Goal: Information Seeking & Learning: Learn about a topic

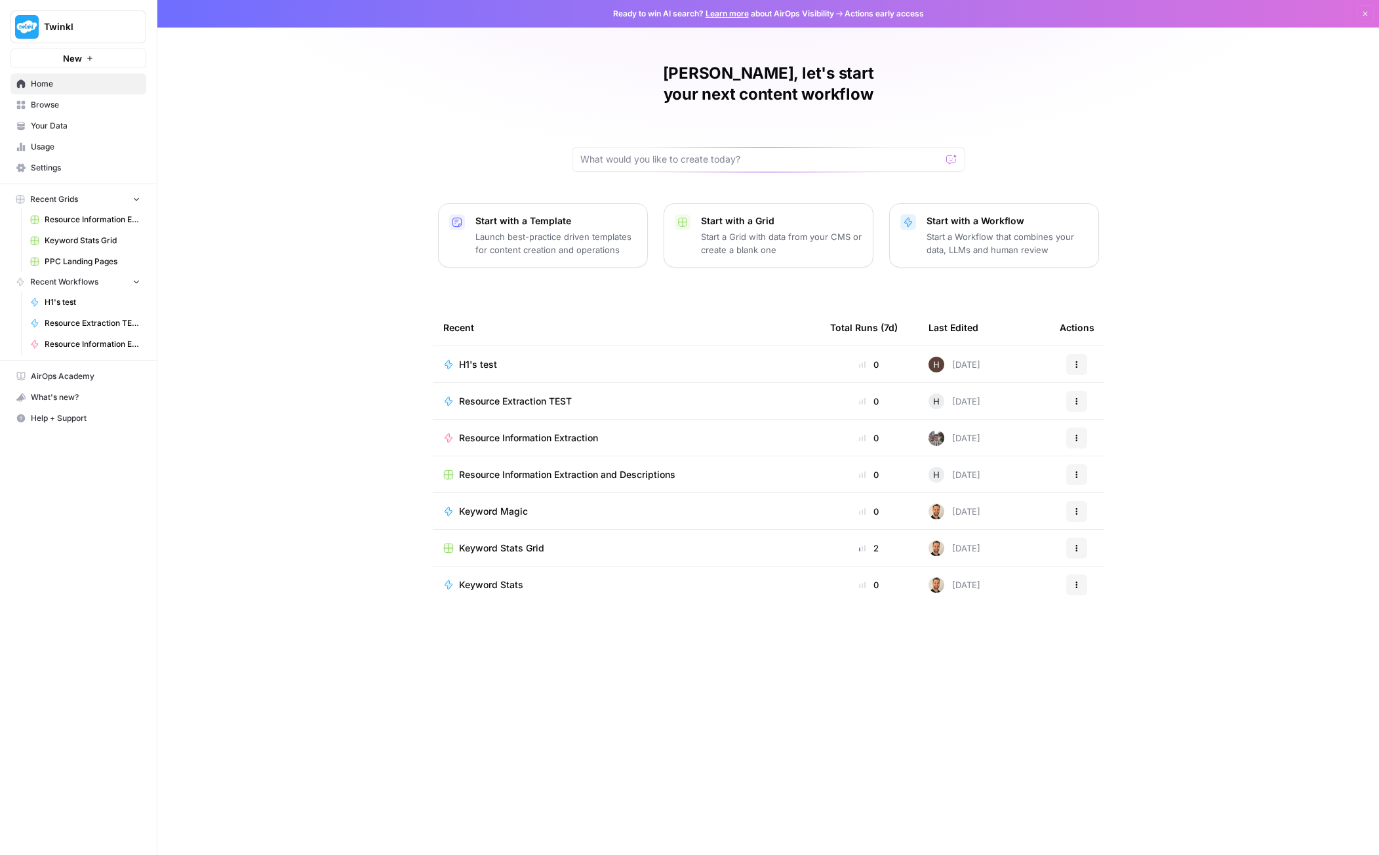
click at [93, 237] on span "Keyword Stats Grid" at bounding box center [93, 241] width 96 height 12
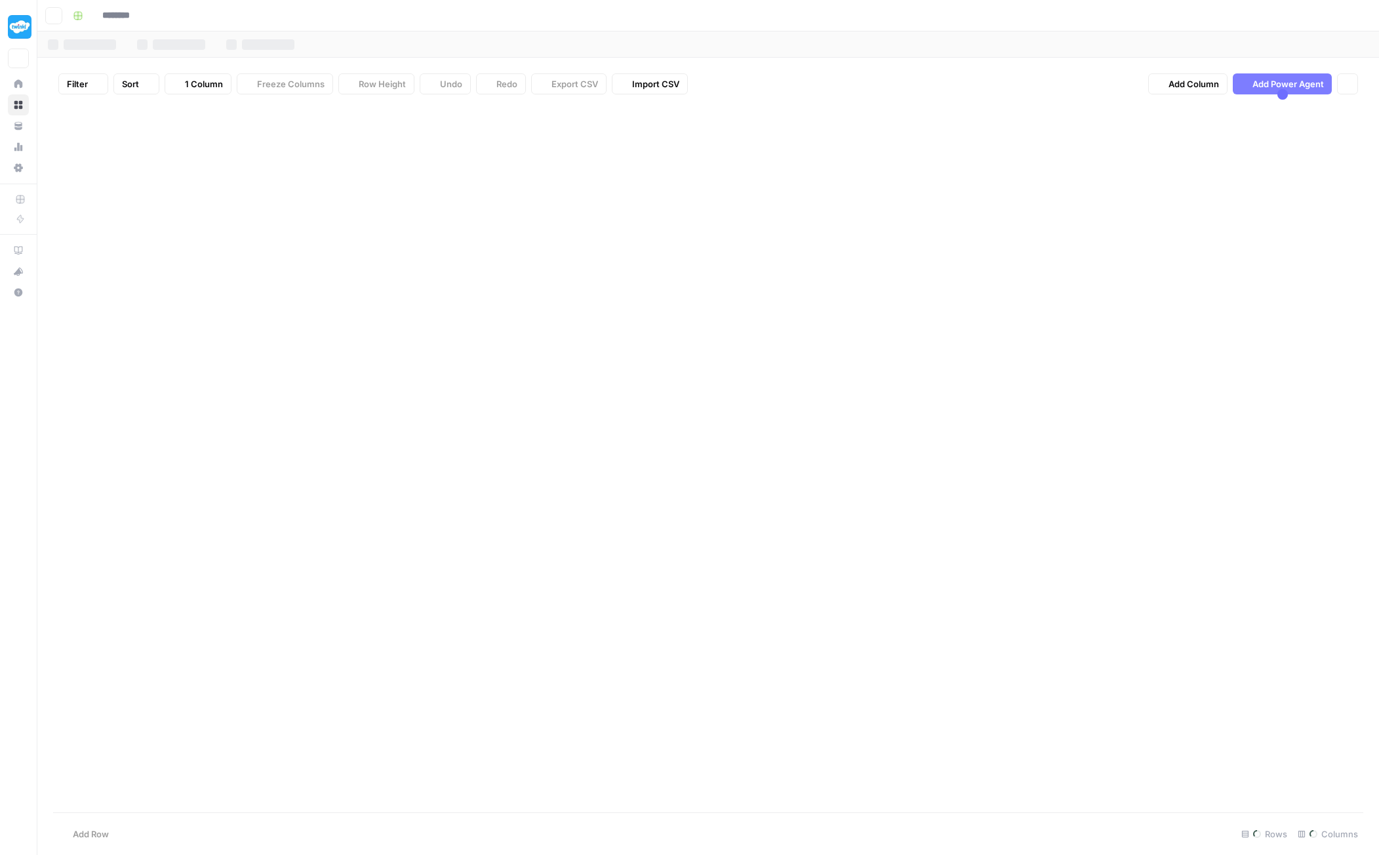
type input "**********"
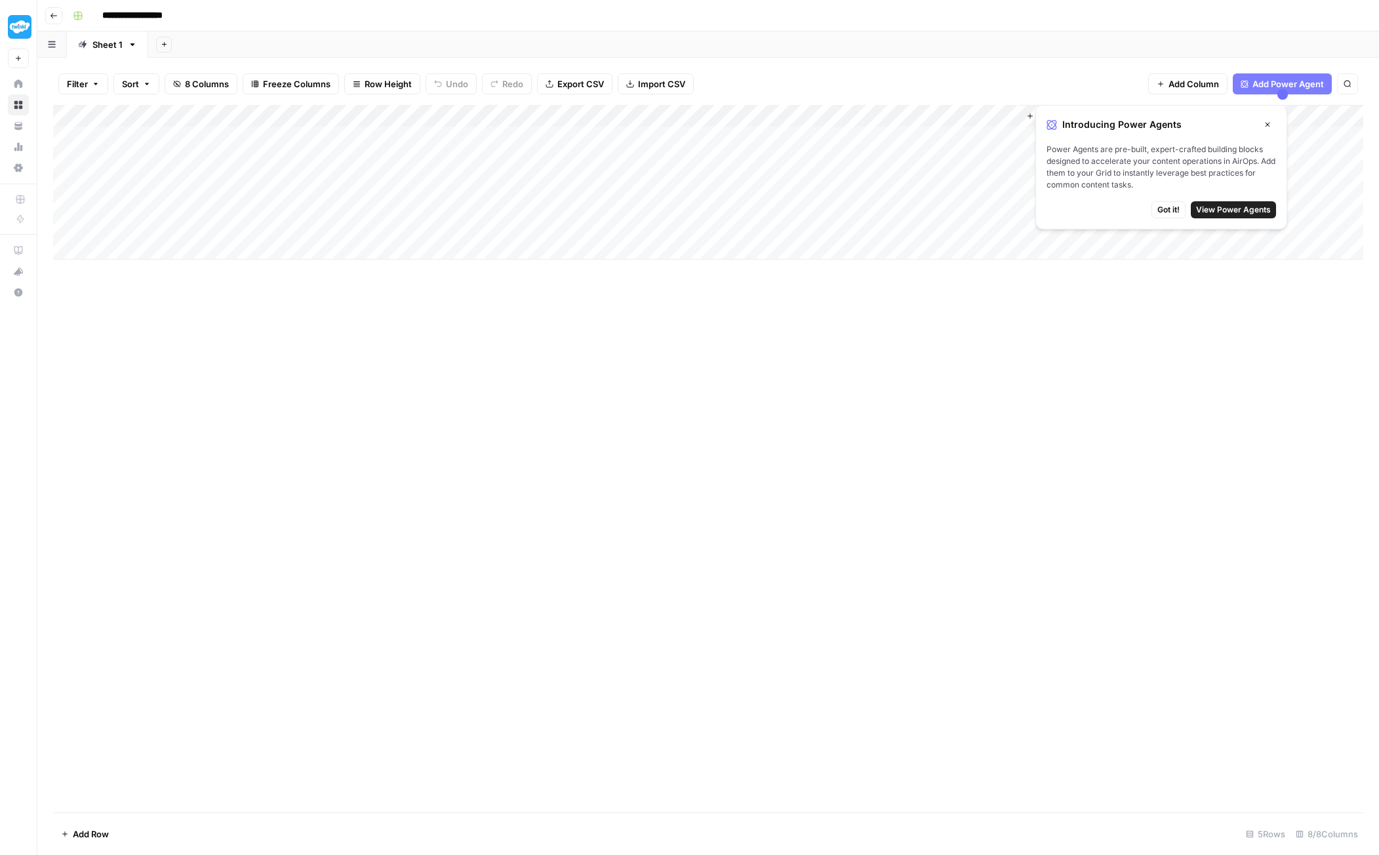
click at [1166, 210] on span "Got it!" at bounding box center [1168, 210] width 22 height 12
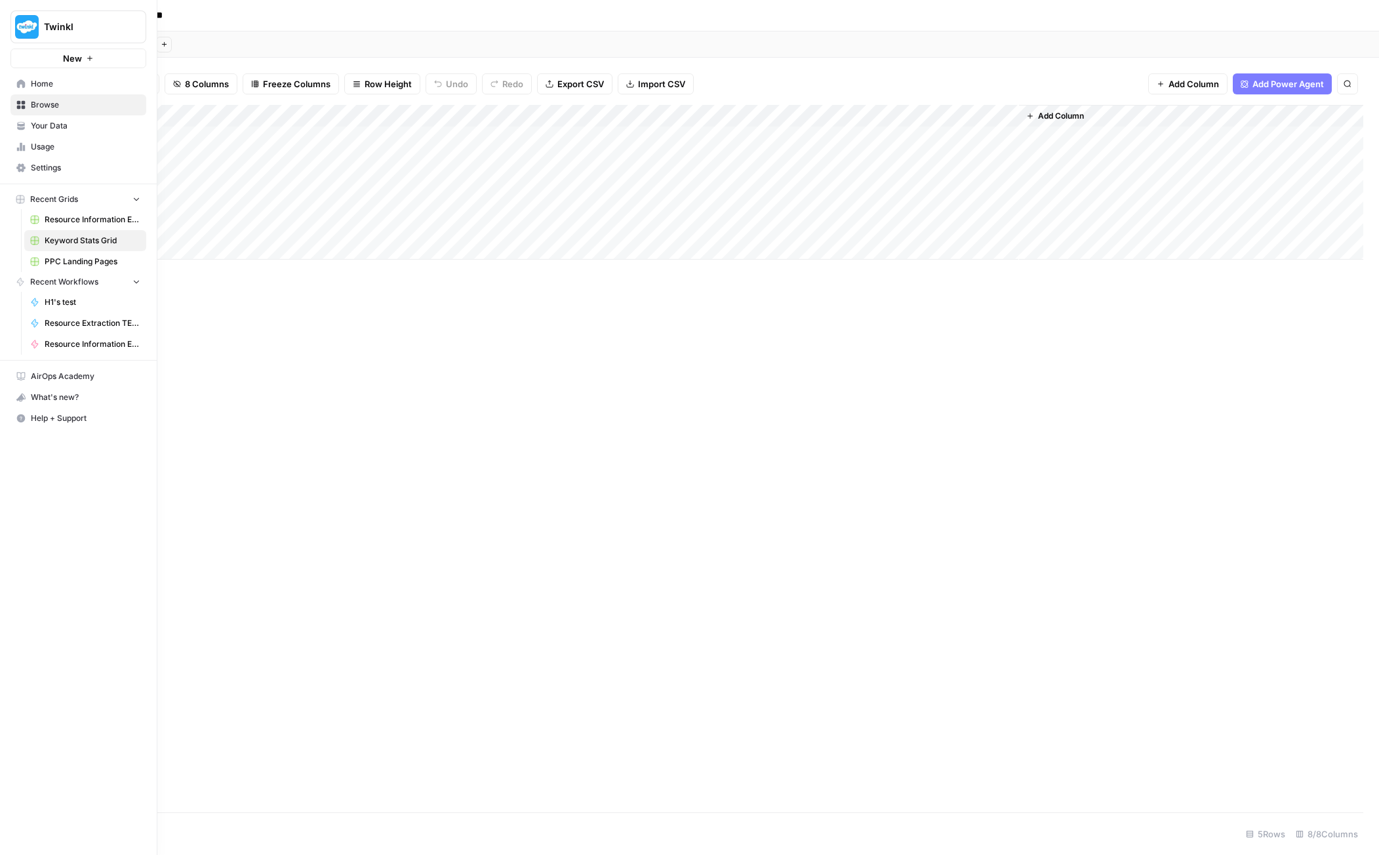
click at [22, 83] on icon at bounding box center [21, 83] width 9 height 9
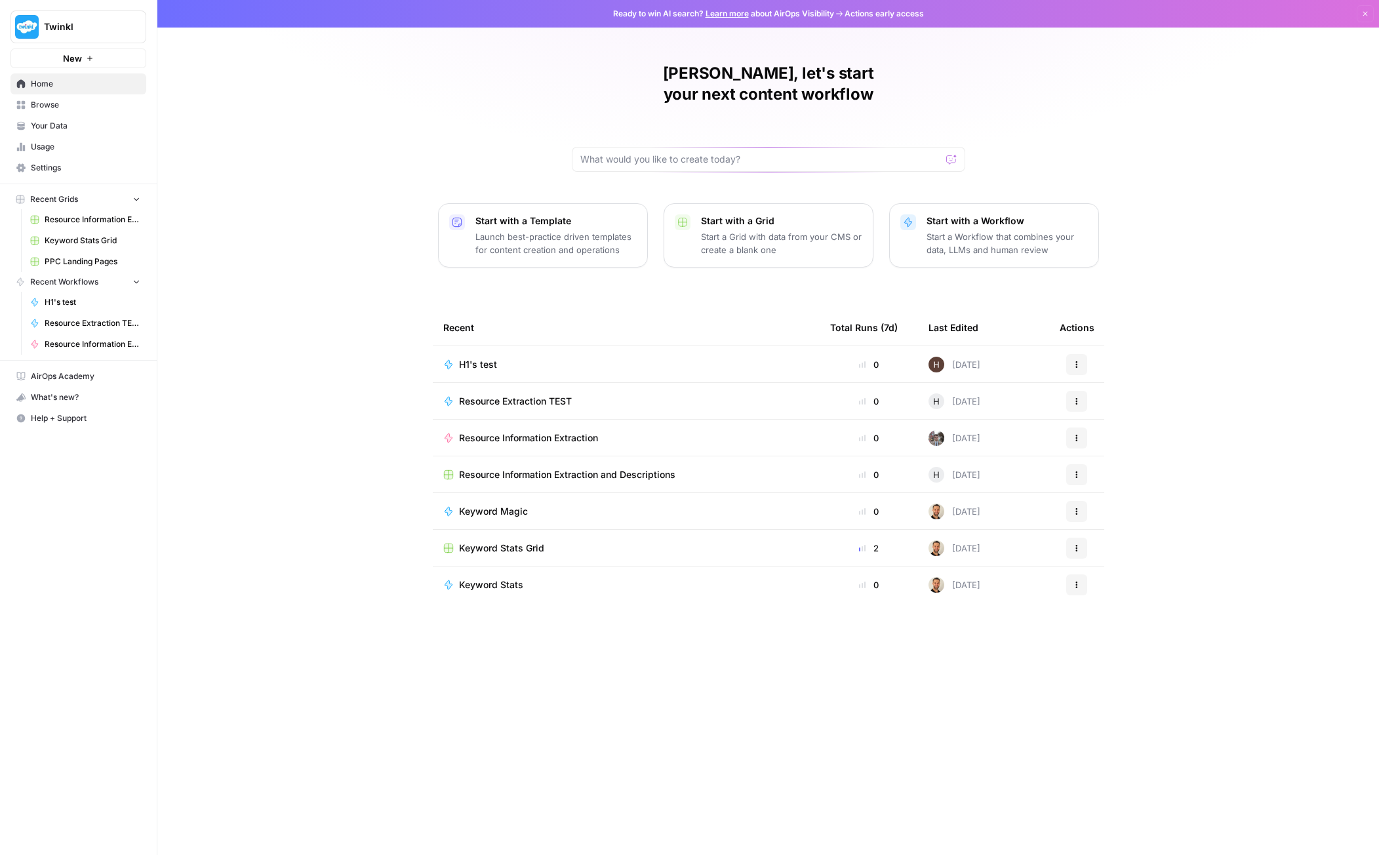
click at [478, 505] on span "Keyword Magic" at bounding box center [493, 511] width 69 height 13
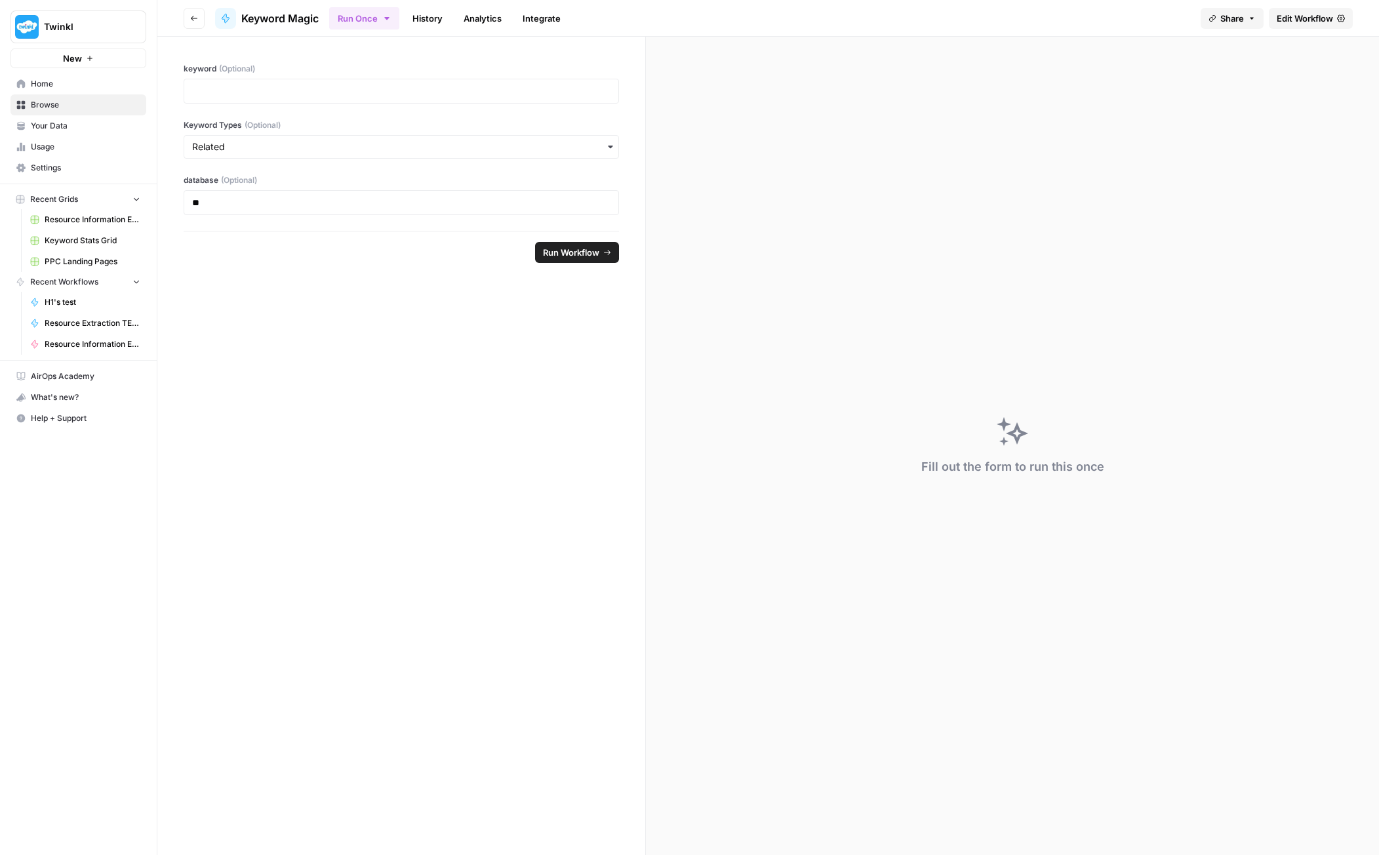
click at [45, 82] on span "Home" at bounding box center [85, 84] width 109 height 12
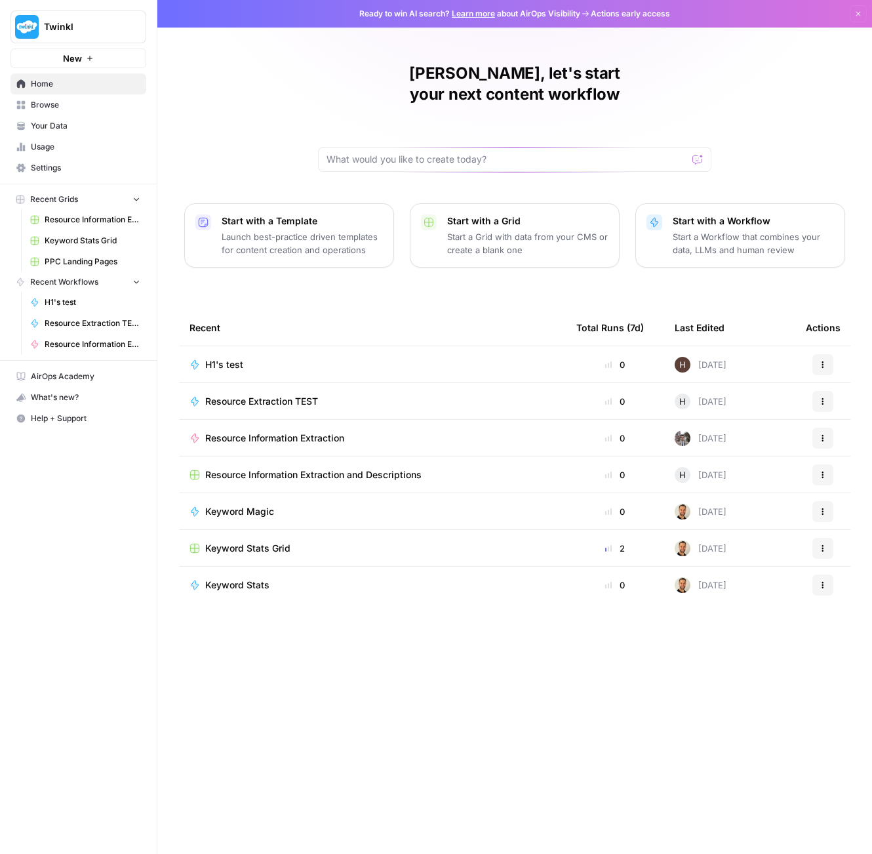
click at [136, 197] on icon "button" at bounding box center [136, 198] width 9 height 9
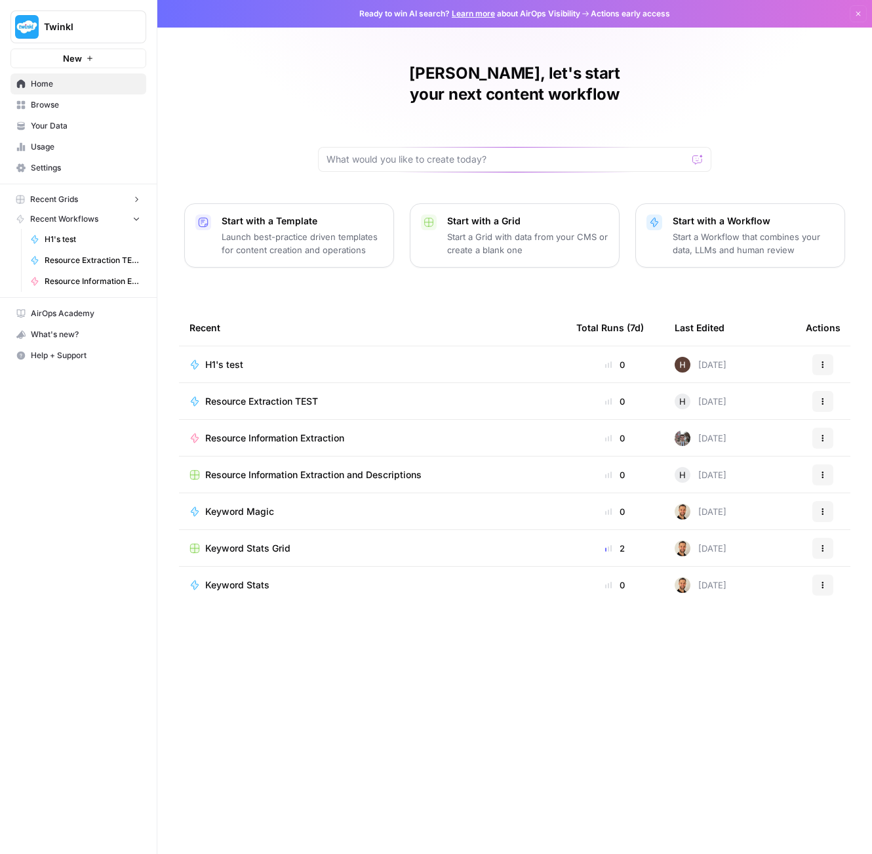
click at [136, 197] on icon "button" at bounding box center [136, 199] width 9 height 9
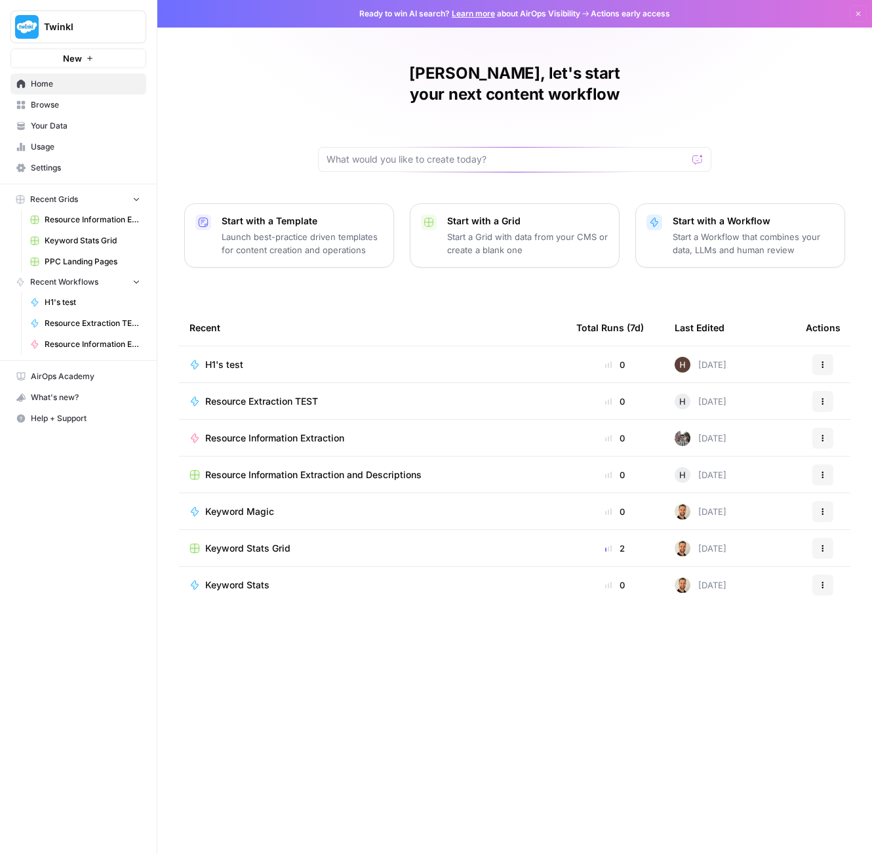
click at [136, 283] on icon "button" at bounding box center [136, 282] width 5 height 3
click at [136, 283] on icon "button" at bounding box center [136, 281] width 9 height 9
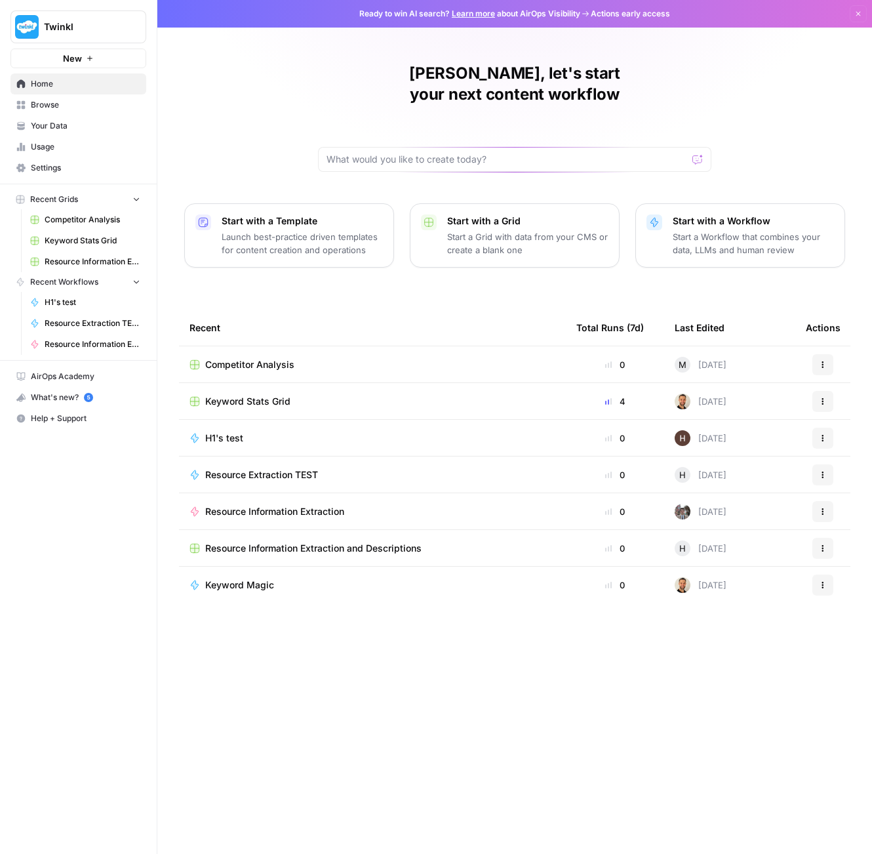
click at [85, 218] on span "Competitor Analysis" at bounding box center [93, 220] width 96 height 12
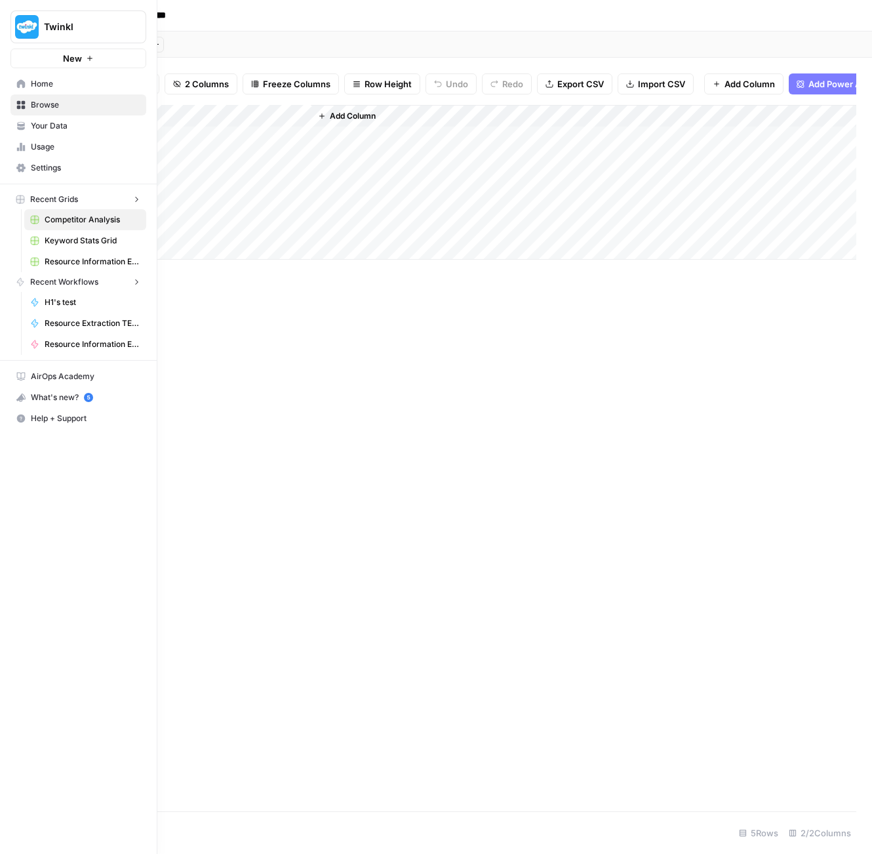
click at [18, 85] on icon at bounding box center [21, 83] width 9 height 9
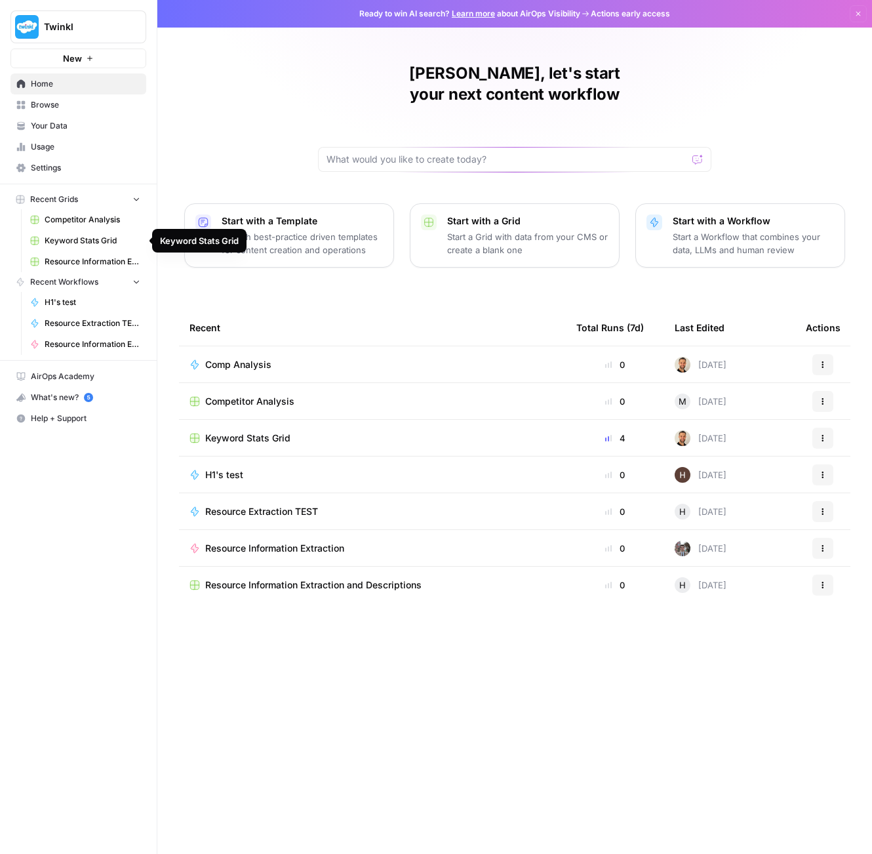
click at [60, 242] on span "Keyword Stats Grid" at bounding box center [93, 241] width 96 height 12
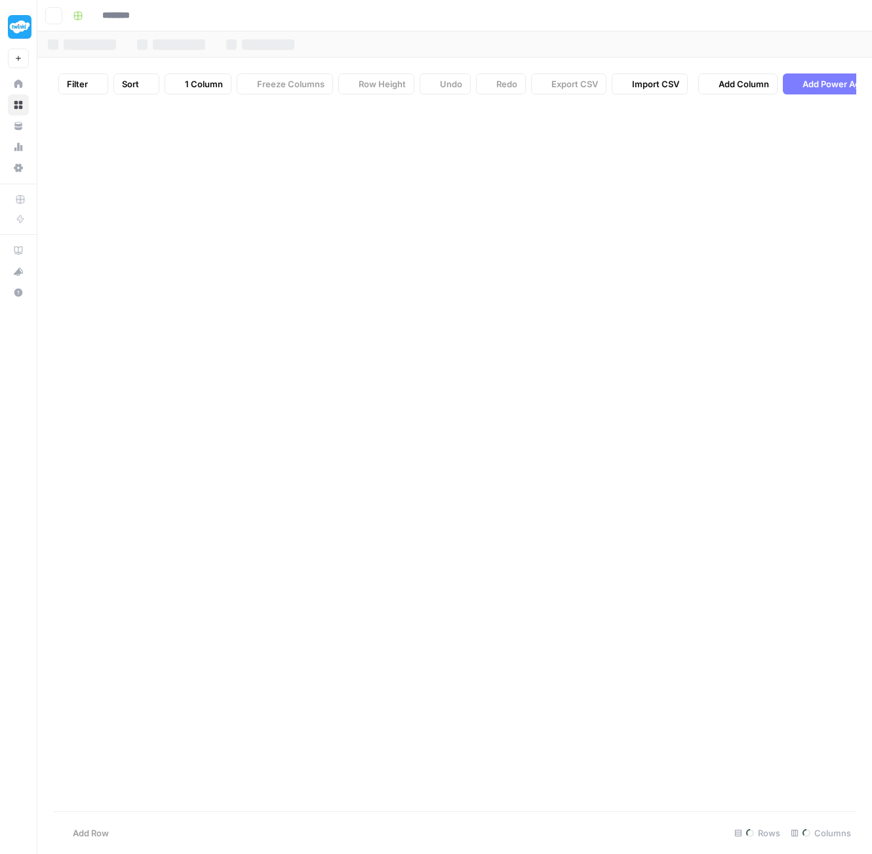
type input "**********"
